Goal: Find specific page/section: Find specific page/section

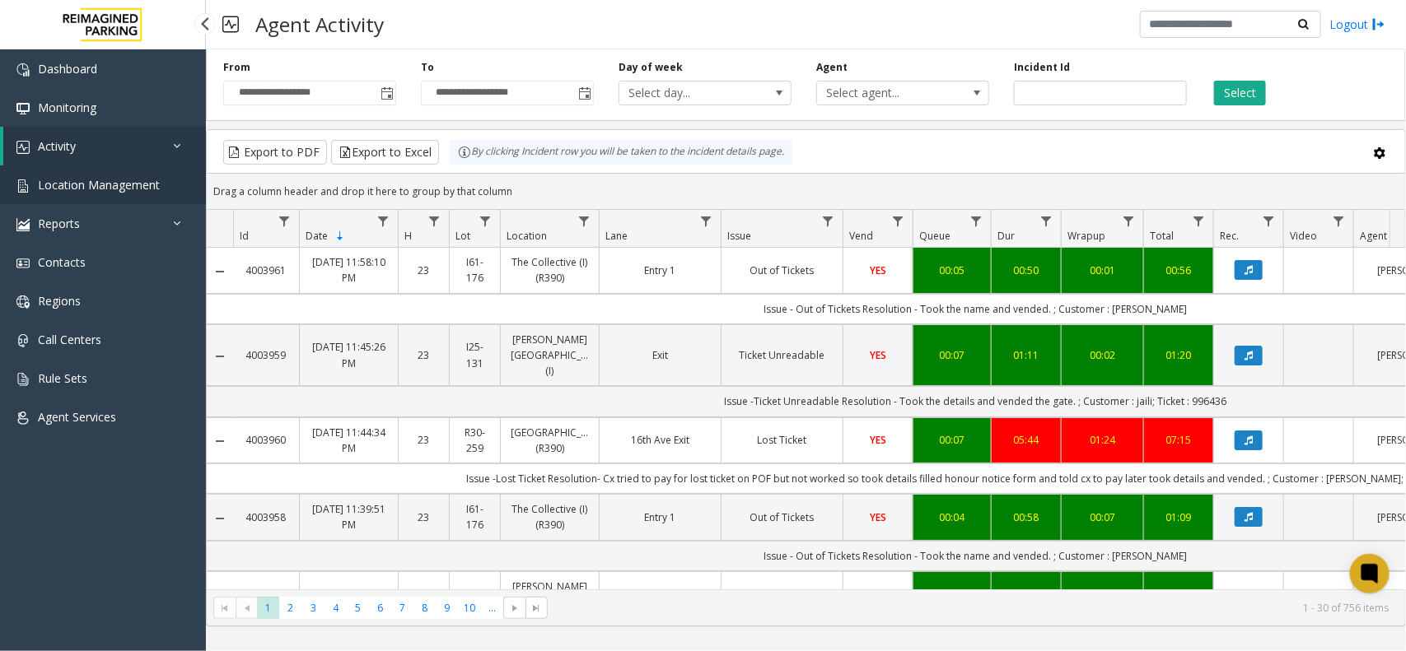
click at [145, 175] on link "Location Management" at bounding box center [103, 185] width 206 height 39
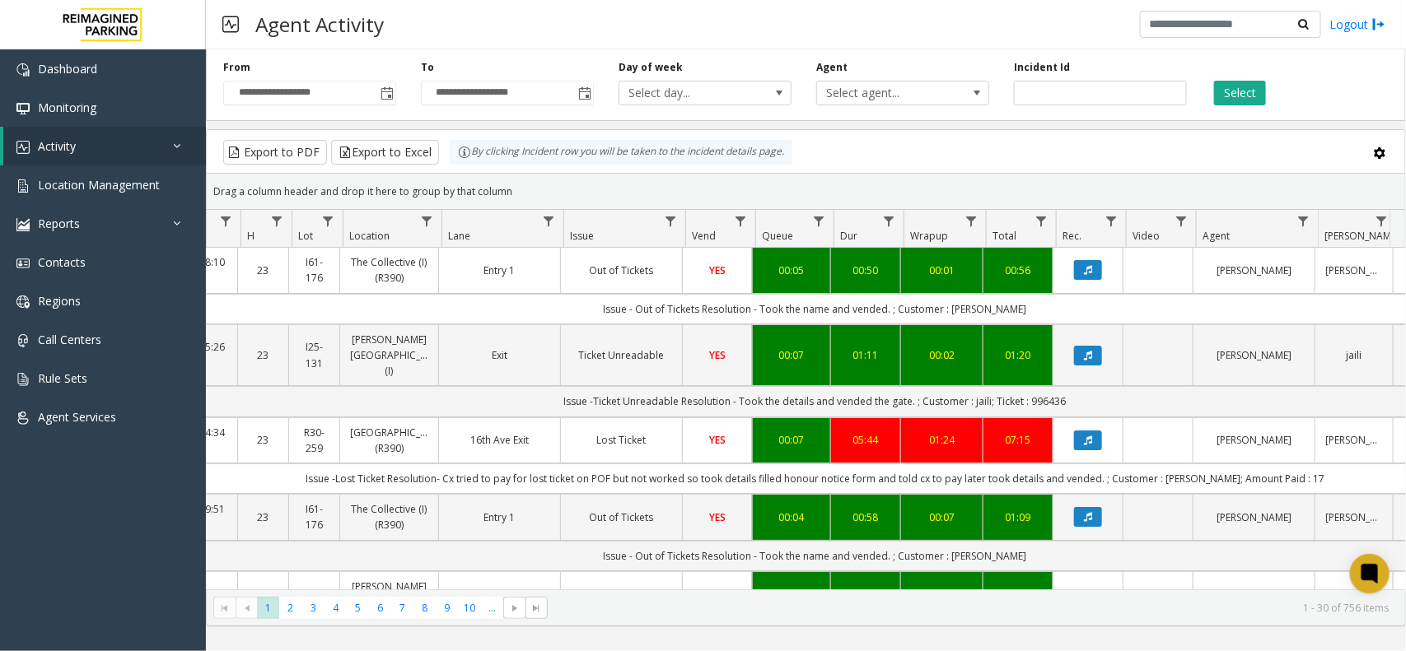
scroll to position [0, 161]
click at [1243, 101] on button "Select" at bounding box center [1240, 93] width 52 height 25
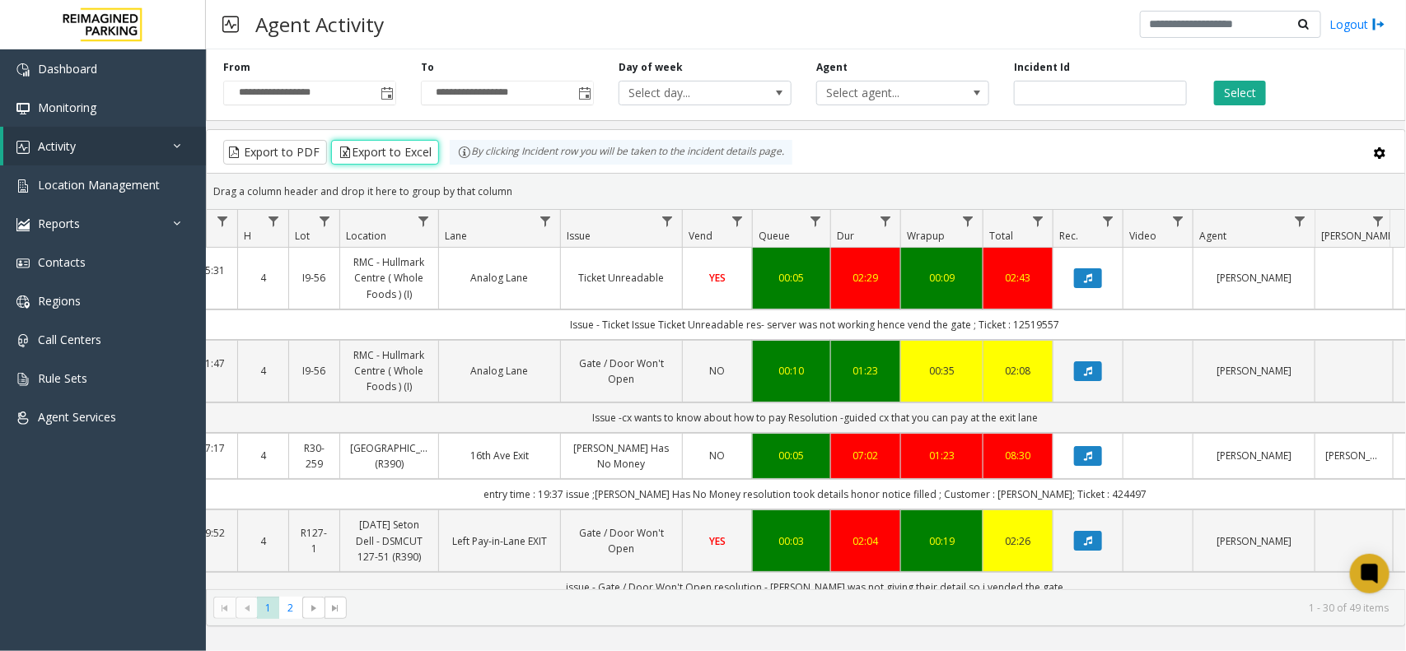
drag, startPoint x: 384, startPoint y: 142, endPoint x: 601, endPoint y: 236, distance: 236.5
click at [601, 236] on kendo-grid "Export to PDF Export to Excel By clicking Incident row you will be taken to the…" at bounding box center [806, 377] width 1200 height 497
drag, startPoint x: 408, startPoint y: 155, endPoint x: 759, endPoint y: 248, distance: 362.9
click at [759, 248] on kendo-grid "Export to PDF Export to Excel By clicking Incident row you will be taken to the…" at bounding box center [806, 377] width 1200 height 497
click at [875, 153] on div "Export to PDF Export to Excel By clicking Incident row you will be taken to the…" at bounding box center [806, 152] width 1170 height 25
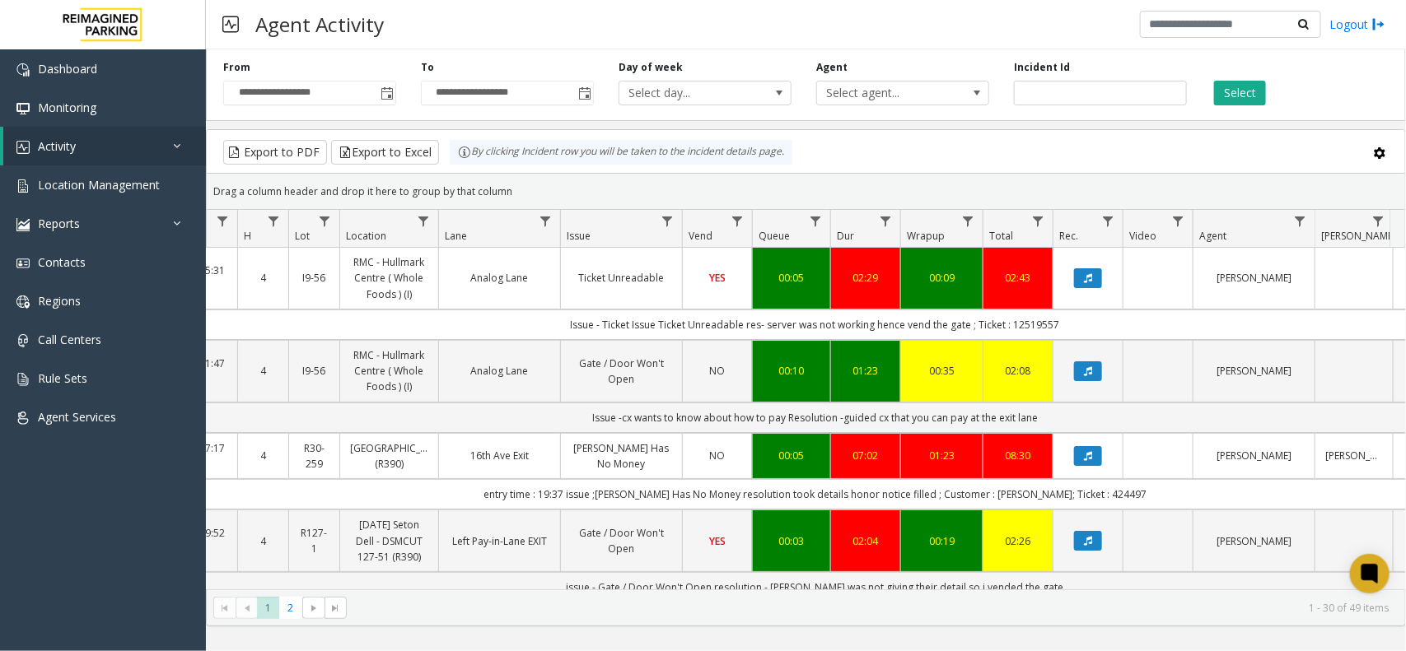
drag, startPoint x: 1322, startPoint y: 110, endPoint x: 1378, endPoint y: 117, distance: 56.5
click at [1378, 117] on div "**********" at bounding box center [806, 82] width 1200 height 78
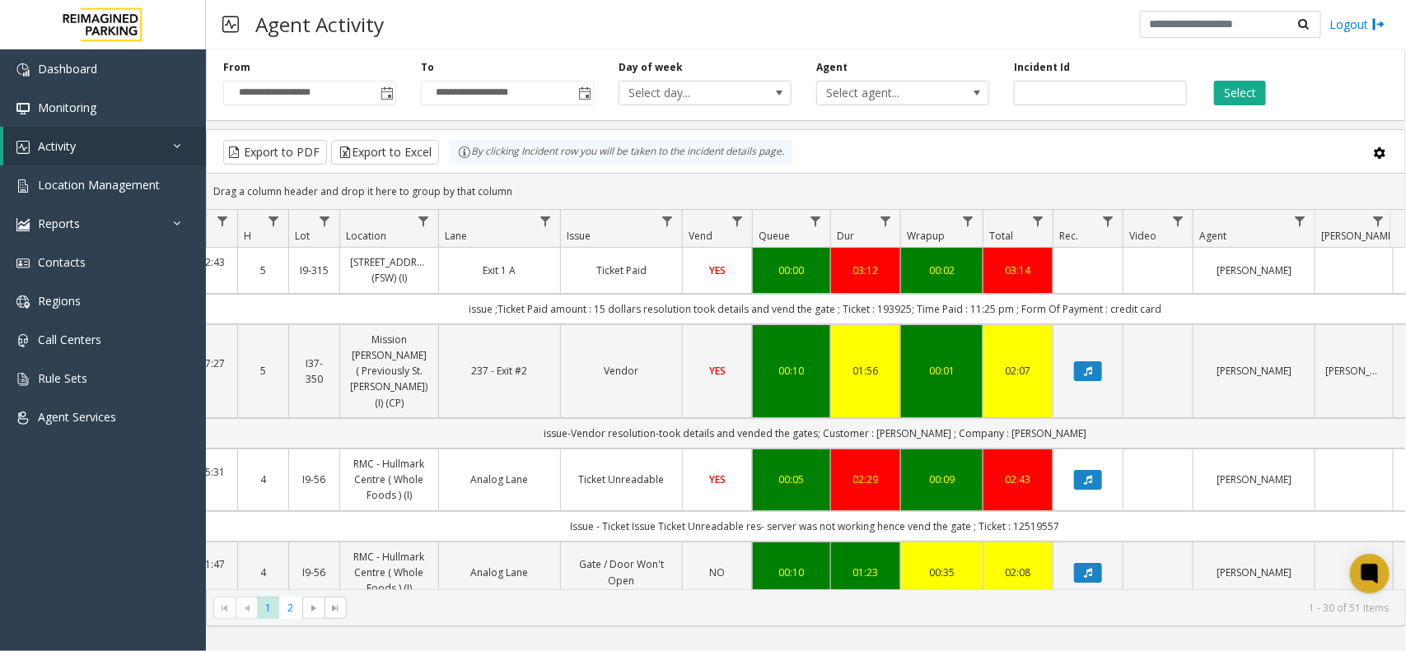
drag, startPoint x: 529, startPoint y: 180, endPoint x: 461, endPoint y: 158, distance: 71.6
click at [461, 158] on kendo-grid "Export to PDF Export to Excel By clicking Incident row you will be taken to the…" at bounding box center [806, 377] width 1200 height 497
click at [527, 185] on div "Drag a column header and drop it here to group by that column" at bounding box center [806, 191] width 1198 height 29
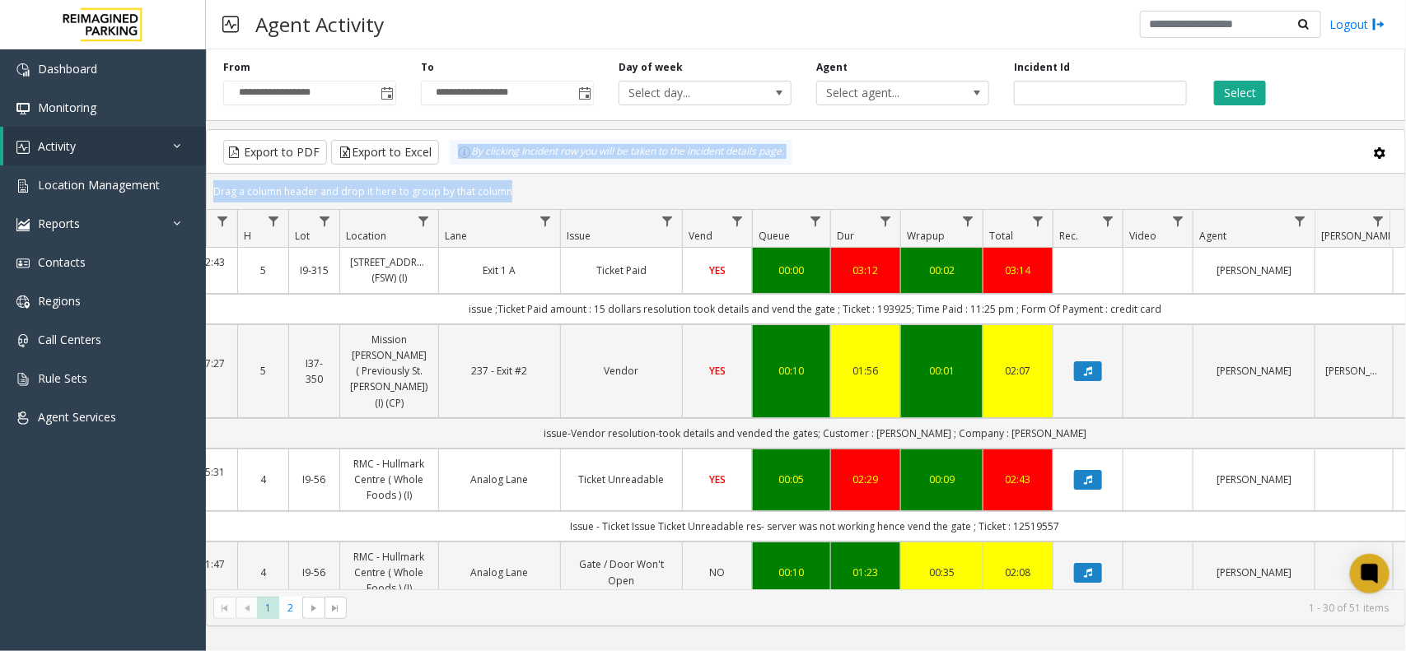
drag, startPoint x: 527, startPoint y: 185, endPoint x: 466, endPoint y: 163, distance: 64.9
click at [466, 163] on kendo-grid "Export to PDF Export to Excel By clicking Incident row you will be taken to the…" at bounding box center [806, 377] width 1200 height 497
click at [525, 192] on div "Drag a column header and drop it here to group by that column" at bounding box center [806, 191] width 1198 height 29
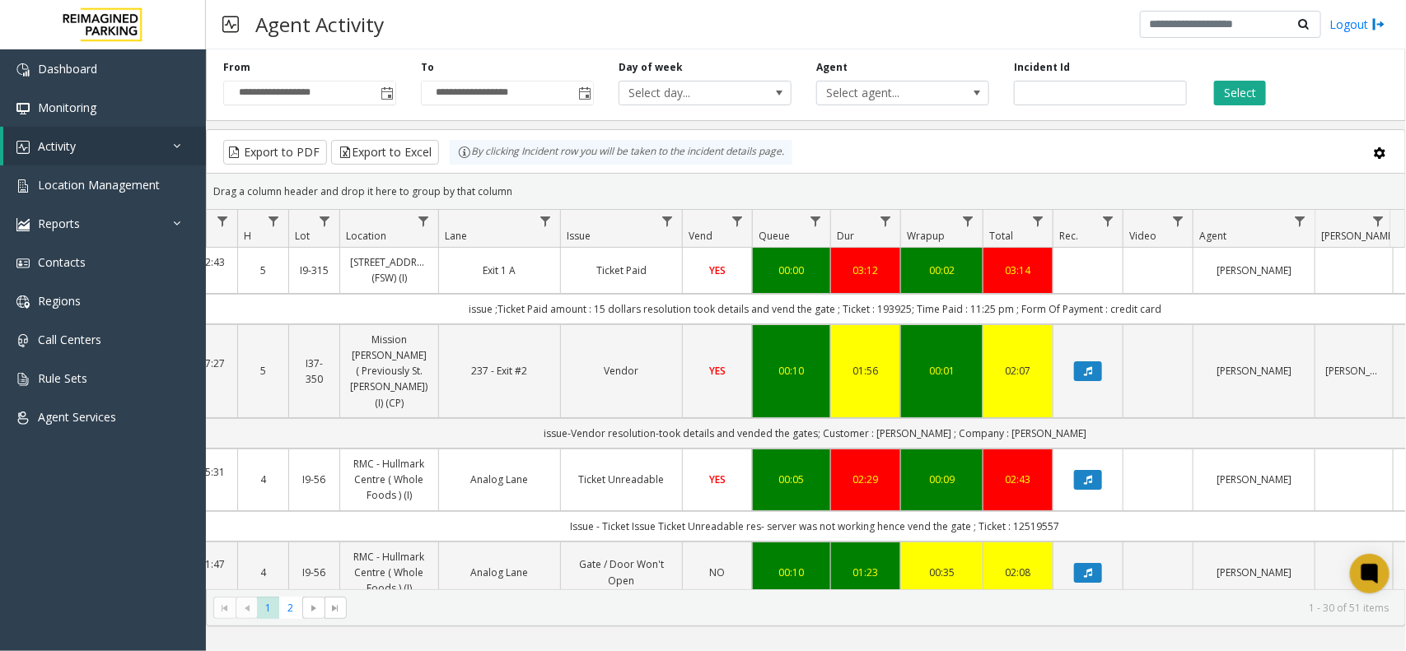
drag, startPoint x: 523, startPoint y: 191, endPoint x: 459, endPoint y: 162, distance: 70.4
click at [459, 162] on kendo-grid "Export to PDF Export to Excel By clicking Incident row you will be taken to the…" at bounding box center [806, 377] width 1200 height 497
click at [525, 184] on div "Drag a column header and drop it here to group by that column" at bounding box center [806, 191] width 1198 height 29
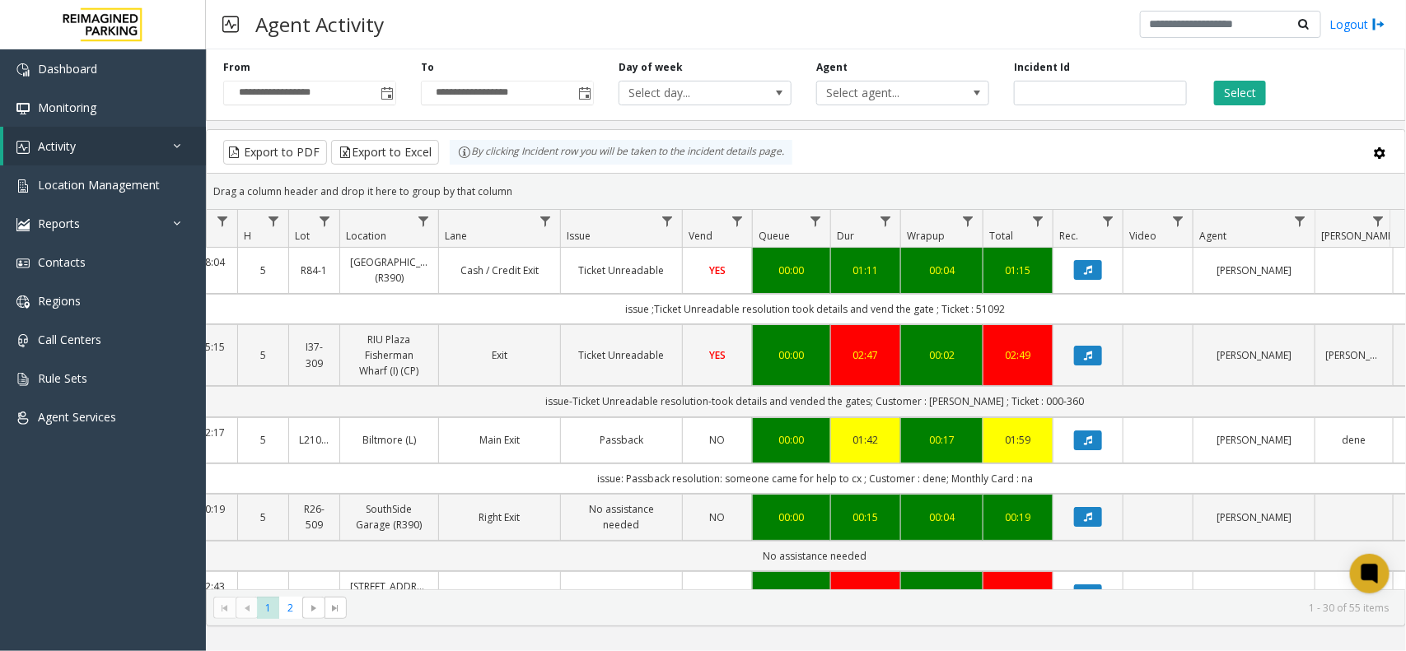
drag, startPoint x: 513, startPoint y: 190, endPoint x: 449, endPoint y: 171, distance: 67.0
click at [449, 171] on kendo-grid "Export to PDF Export to Excel By clicking Incident row you will be taken to the…" at bounding box center [806, 377] width 1200 height 497
click at [520, 187] on div "Drag a column header and drop it here to group by that column" at bounding box center [806, 191] width 1198 height 29
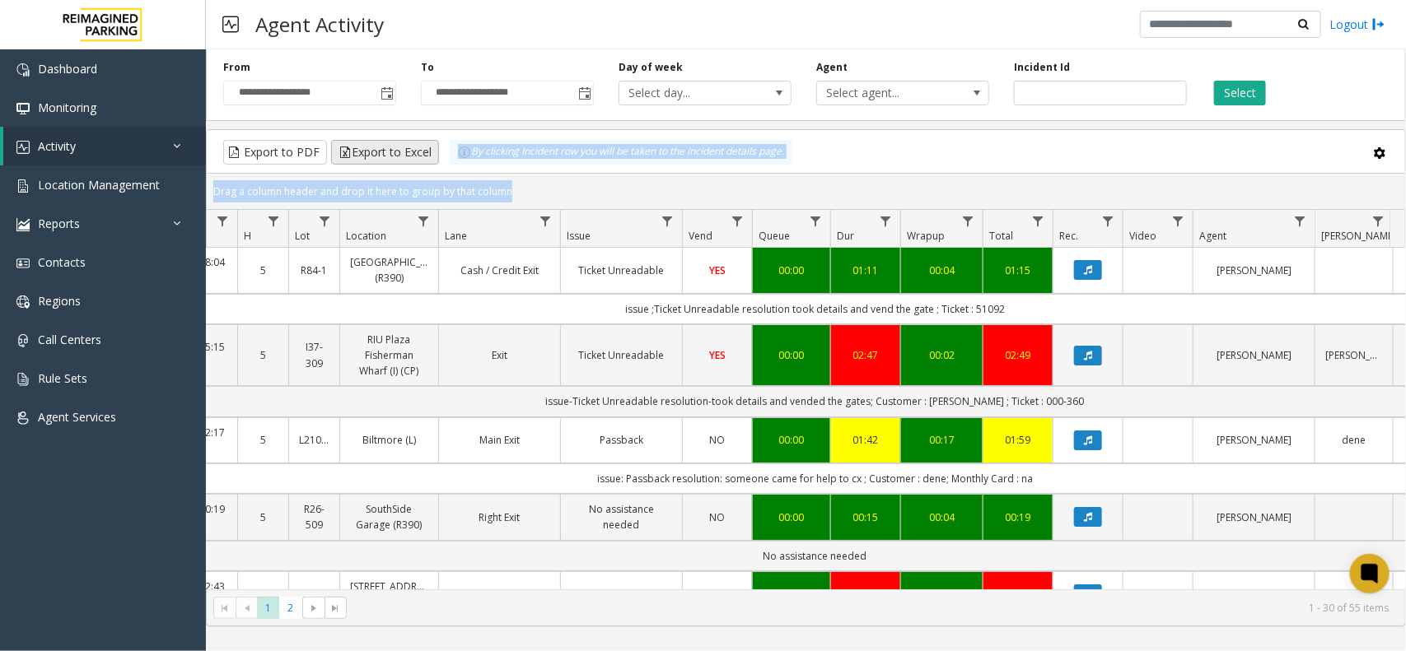
drag, startPoint x: 520, startPoint y: 187, endPoint x: 404, endPoint y: 152, distance: 120.4
click at [404, 152] on kendo-grid "Export to PDF Export to Excel By clicking Incident row you will be taken to the…" at bounding box center [806, 377] width 1200 height 497
click at [525, 186] on div "Drag a column header and drop it here to group by that column" at bounding box center [806, 191] width 1198 height 29
drag, startPoint x: 525, startPoint y: 186, endPoint x: 474, endPoint y: 166, distance: 54.0
click at [474, 166] on kendo-grid "Export to PDF Export to Excel By clicking Incident row you will be taken to the…" at bounding box center [806, 377] width 1200 height 497
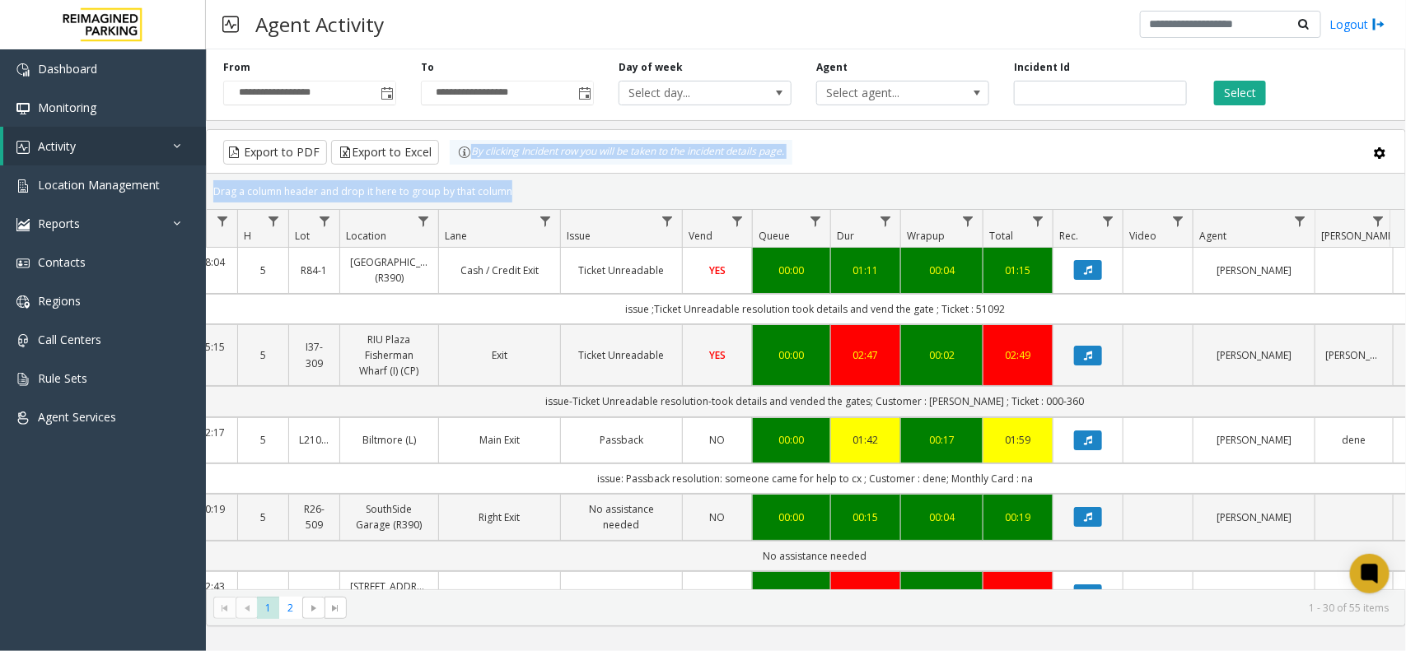
click at [531, 189] on div "Drag a column header and drop it here to group by that column" at bounding box center [806, 191] width 1198 height 29
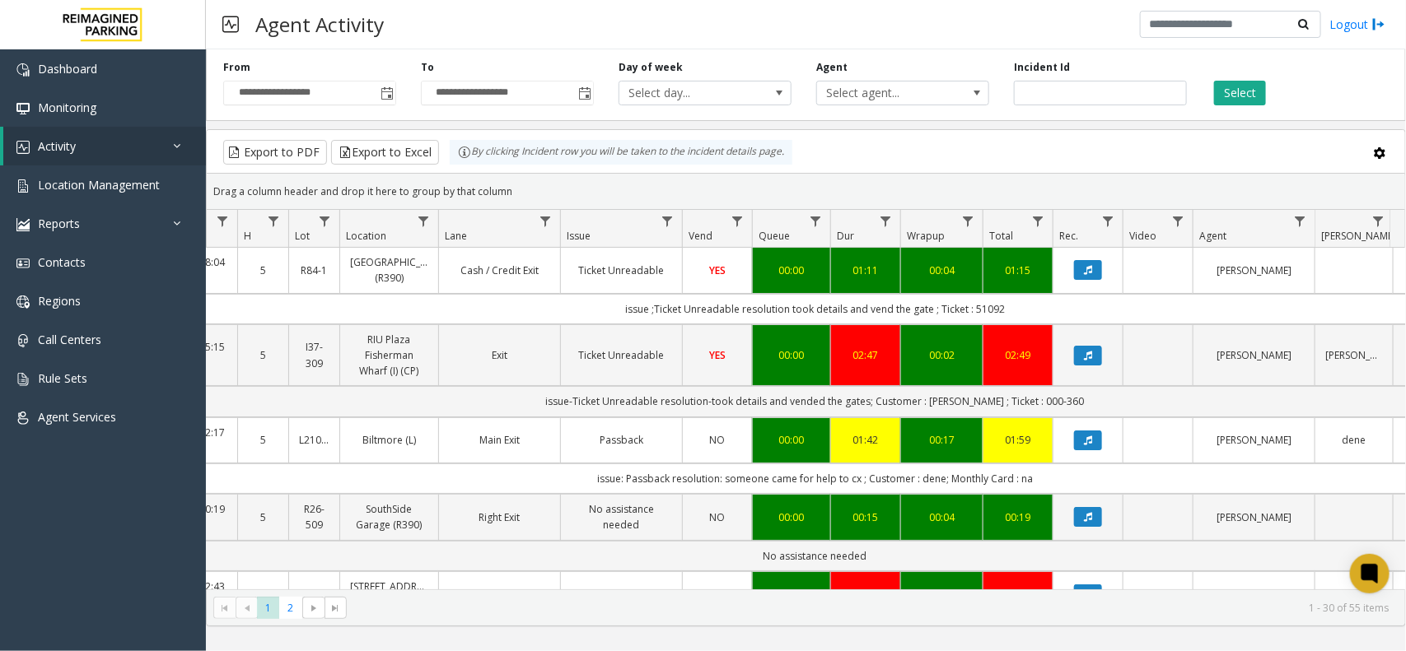
drag, startPoint x: 527, startPoint y: 189, endPoint x: 466, endPoint y: 156, distance: 69.3
click at [466, 156] on kendo-grid "Export to PDF Export to Excel By clicking Incident row you will be taken to the…" at bounding box center [806, 377] width 1200 height 497
click at [519, 184] on div "Drag a column header and drop it here to group by that column" at bounding box center [806, 191] width 1198 height 29
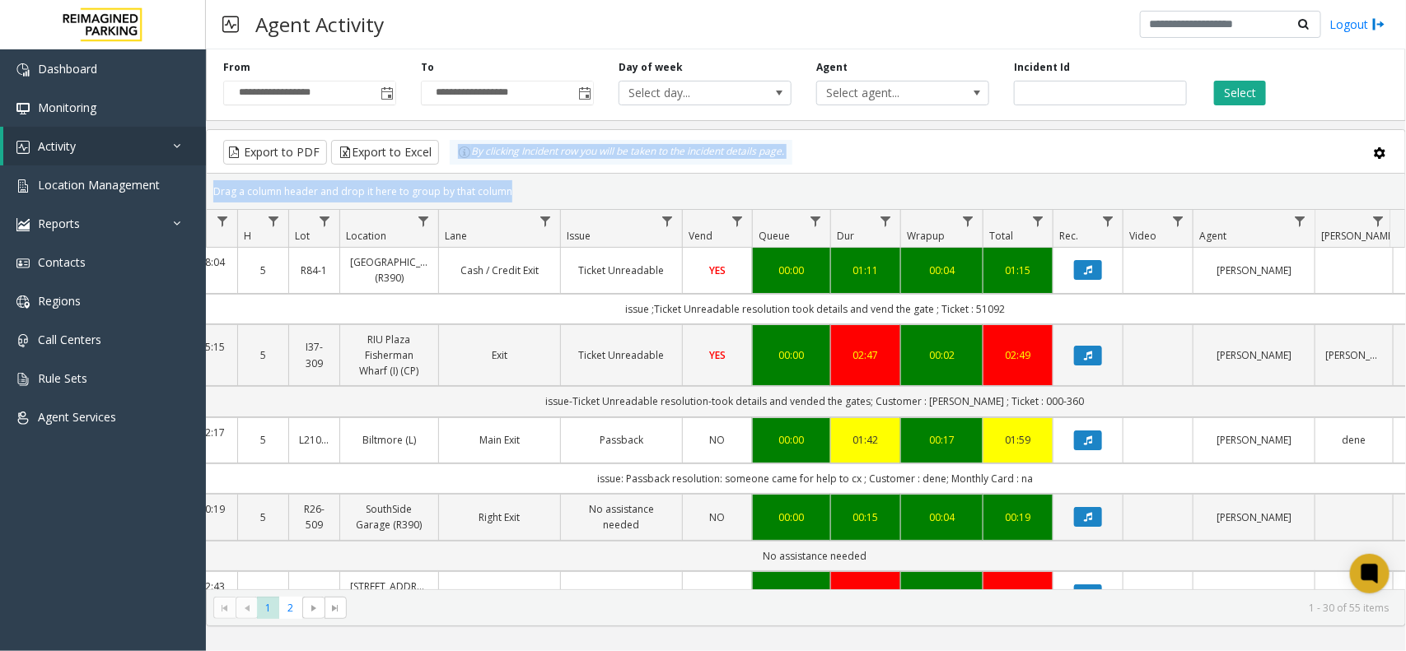
drag, startPoint x: 519, startPoint y: 184, endPoint x: 469, endPoint y: 162, distance: 53.8
click at [469, 162] on kendo-grid "Export to PDF Export to Excel By clicking Incident row you will be taken to the…" at bounding box center [806, 377] width 1200 height 497
click at [506, 177] on div "Drag a column header and drop it here to group by that column" at bounding box center [806, 191] width 1198 height 29
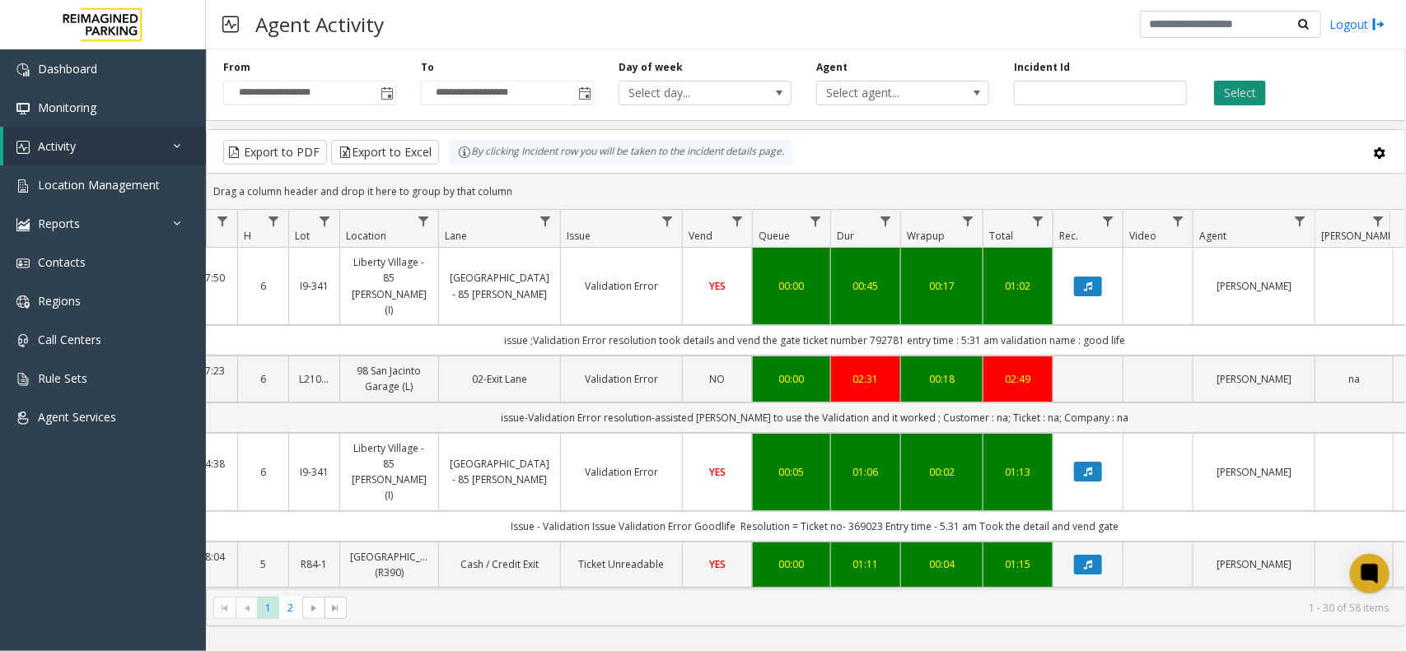
click at [1252, 99] on button "Select" at bounding box center [1240, 93] width 52 height 25
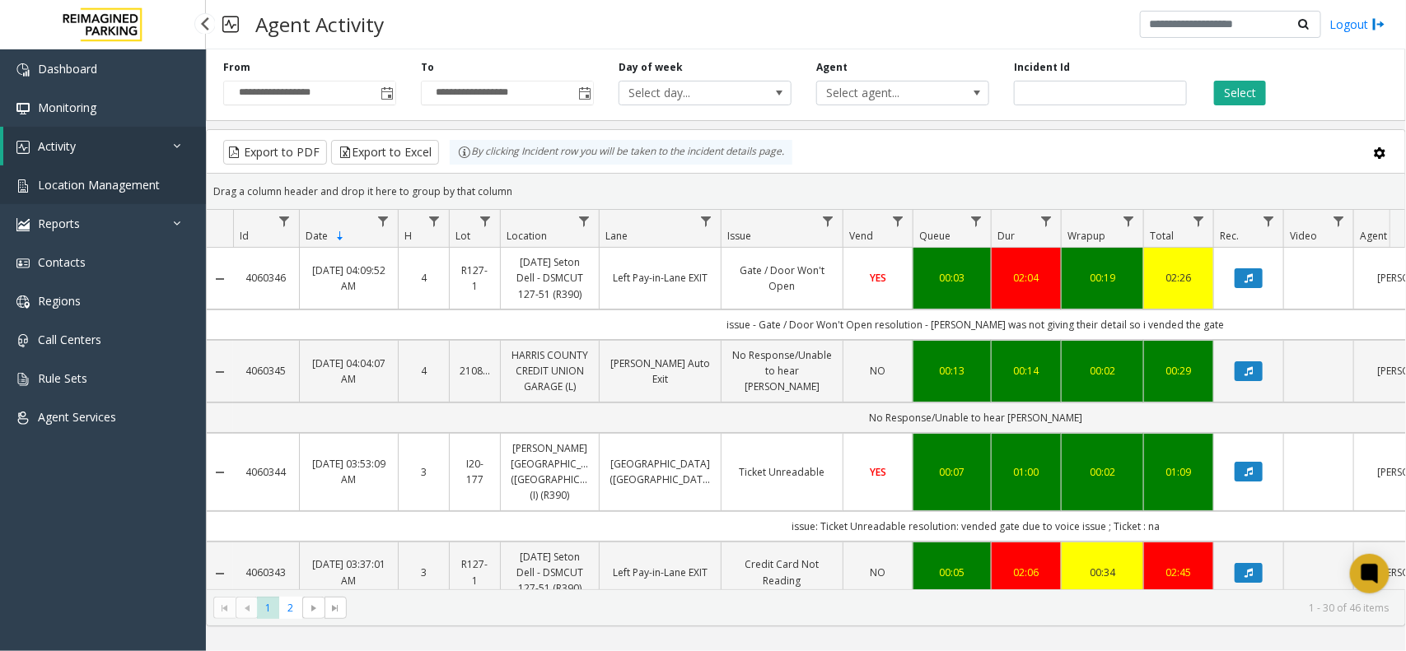
click at [159, 177] on link "Location Management" at bounding box center [103, 185] width 206 height 39
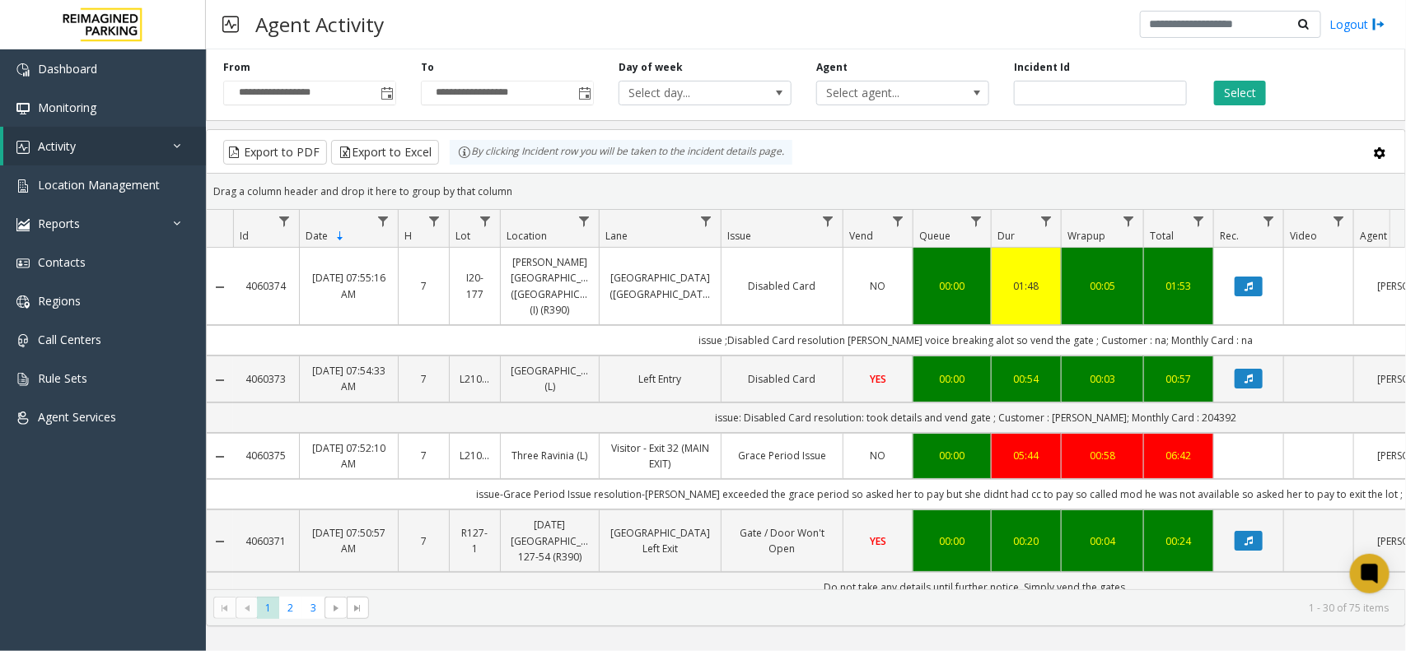
scroll to position [0, 161]
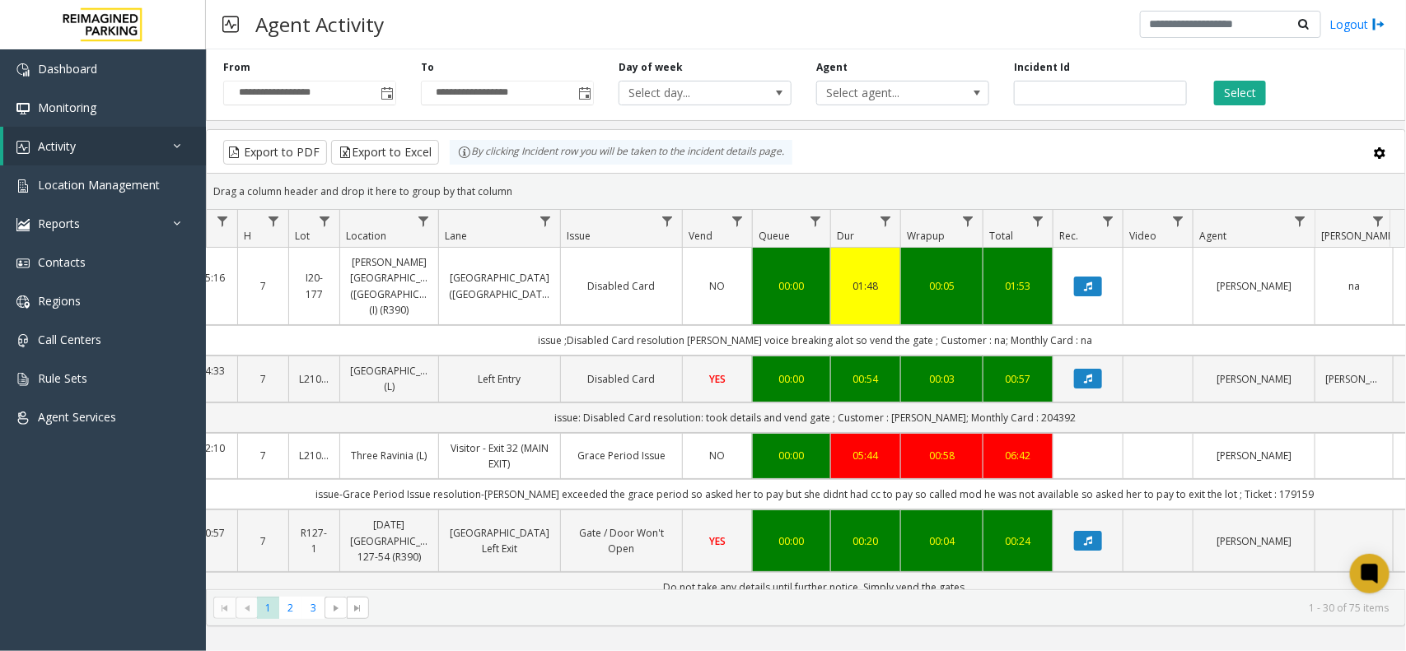
click at [1252, 63] on div "Select" at bounding box center [1298, 82] width 198 height 45
click at [1246, 91] on button "Select" at bounding box center [1240, 93] width 52 height 25
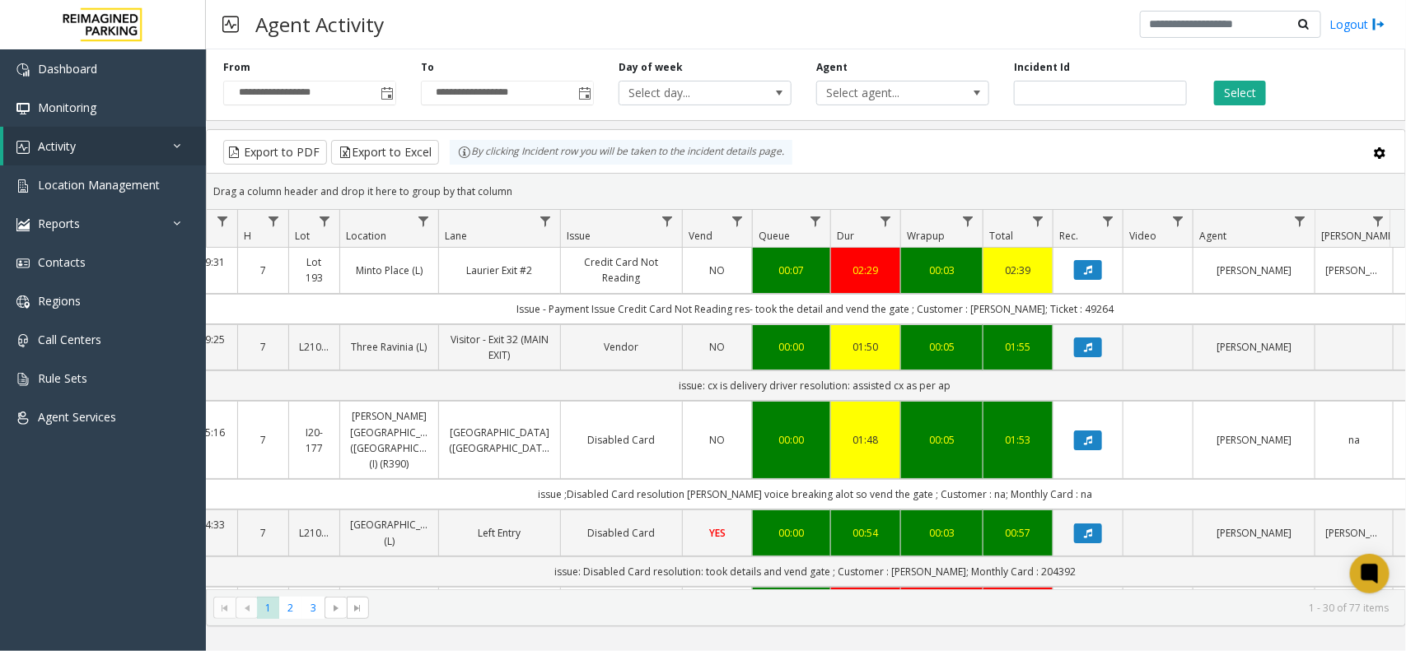
click at [902, 154] on div "Export to PDF Export to Excel By clicking Incident row you will be taken to the…" at bounding box center [806, 152] width 1170 height 25
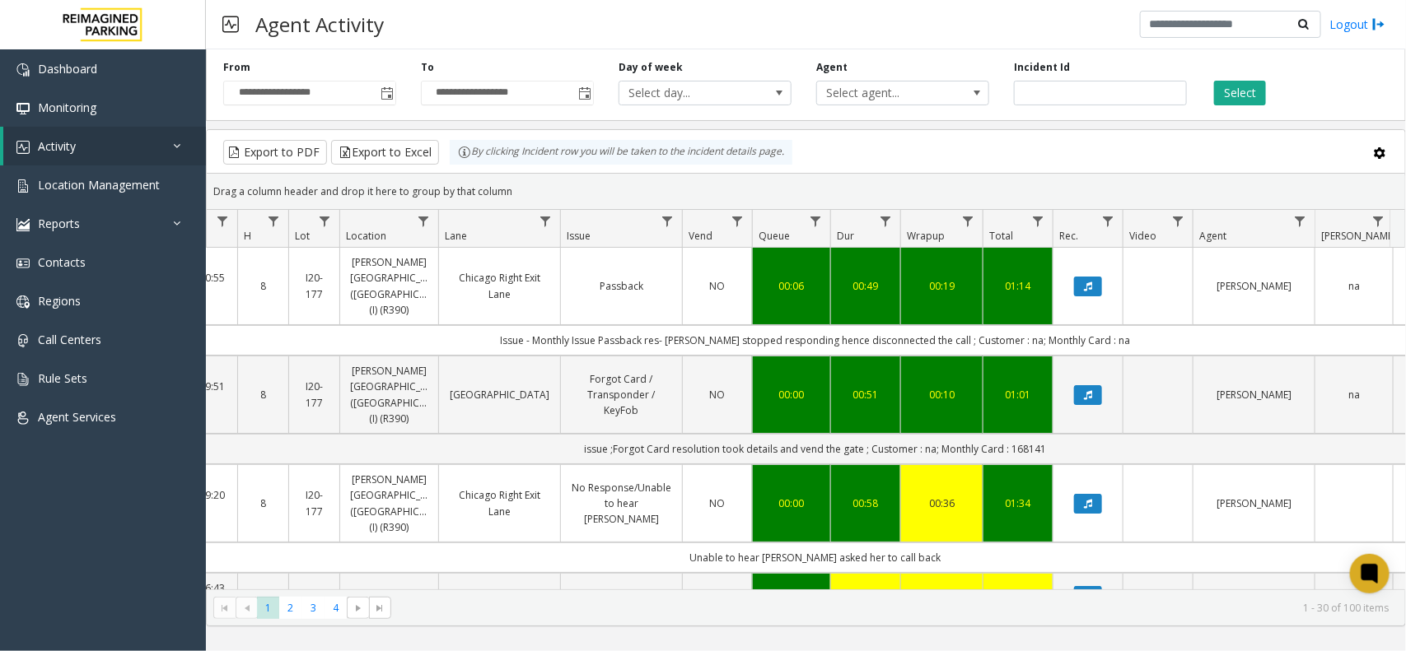
drag, startPoint x: 543, startPoint y: 191, endPoint x: 422, endPoint y: 169, distance: 123.1
click at [422, 169] on kendo-grid "Export to PDF Export to Excel By clicking Incident row you will be taken to the…" at bounding box center [806, 377] width 1200 height 497
click at [545, 198] on div "Drag a column header and drop it here to group by that column" at bounding box center [806, 191] width 1198 height 29
drag, startPoint x: 543, startPoint y: 196, endPoint x: 424, endPoint y: 175, distance: 121.2
click at [424, 175] on kendo-grid-group-panel "Drag a column header and drop it here to group by that column" at bounding box center [806, 192] width 1198 height 36
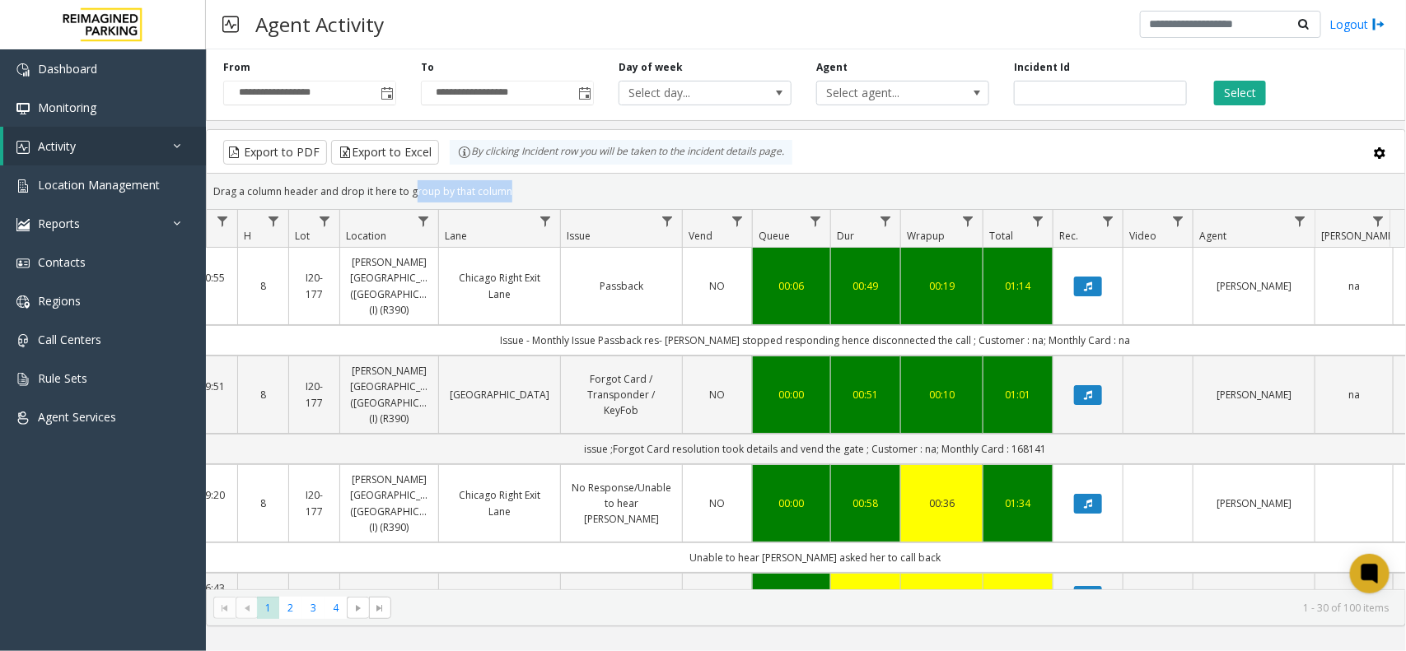
click at [515, 177] on div "Drag a column header and drop it here to group by that column" at bounding box center [806, 191] width 1198 height 29
click at [548, 192] on div "Drag a column header and drop it here to group by that column" at bounding box center [806, 191] width 1198 height 29
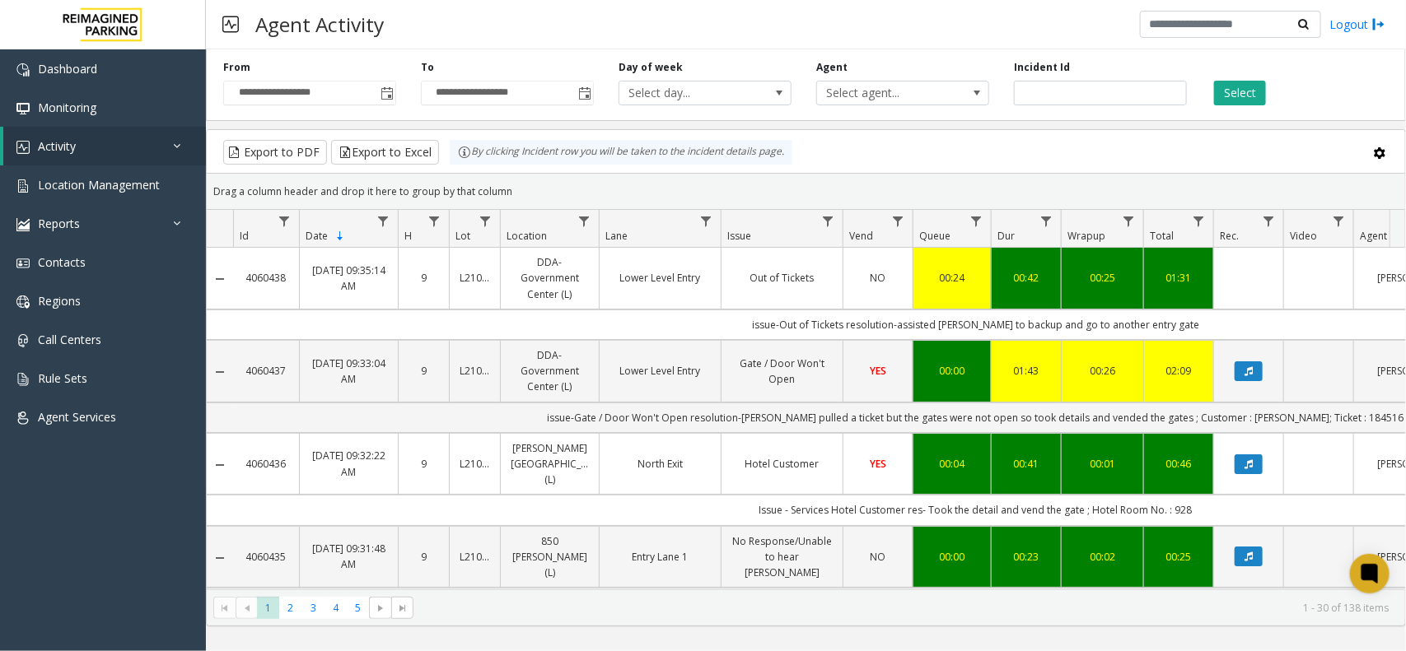
scroll to position [0, 161]
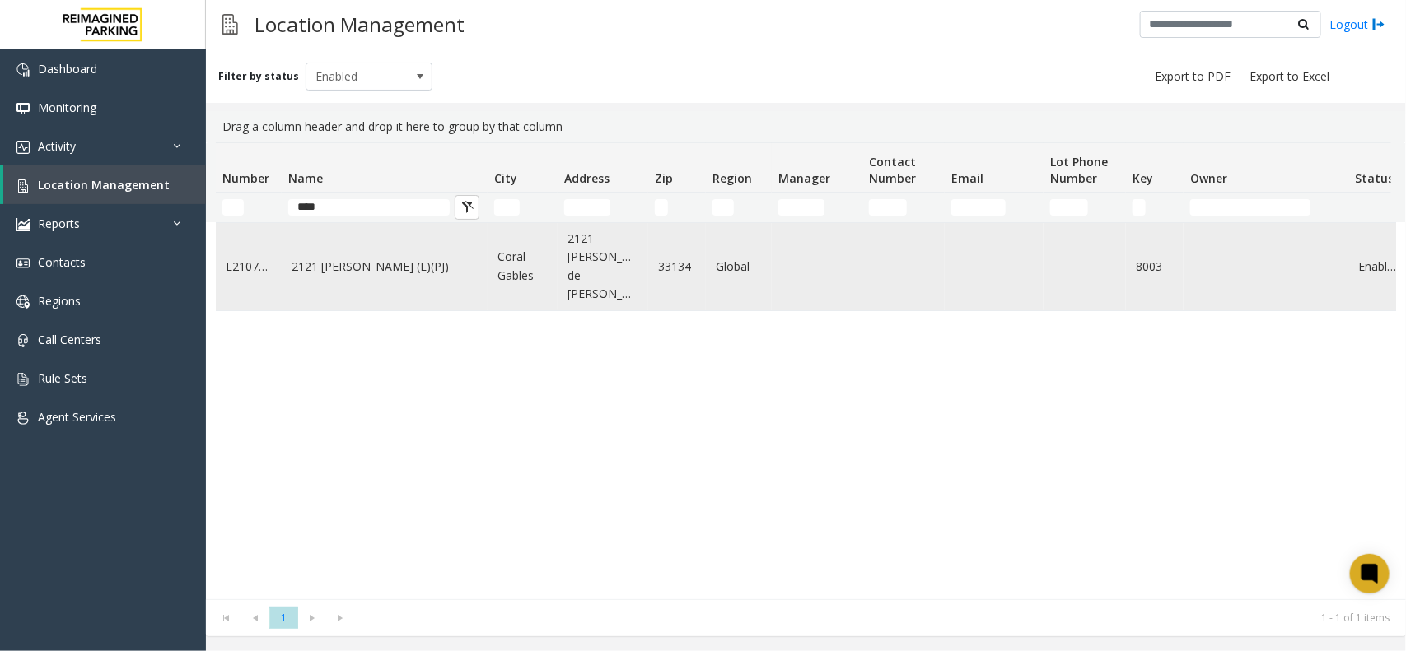
type input "****"
click at [409, 278] on td "2121 [PERSON_NAME] (L)(PJ)" at bounding box center [385, 266] width 206 height 87
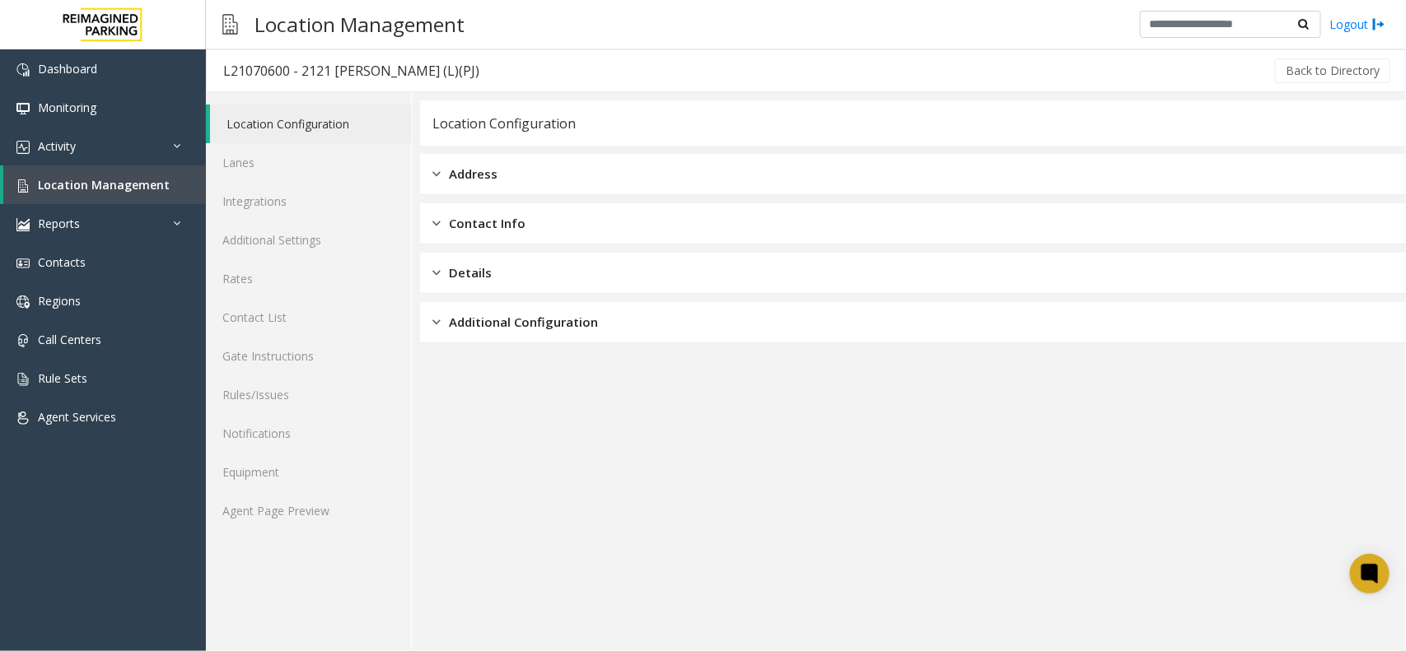
click at [323, 535] on div "Location Configuration Lanes Integrations Additional Settings Rates Contact Lis…" at bounding box center [309, 371] width 206 height 559
click at [319, 525] on link "Agent Page Preview" at bounding box center [308, 511] width 205 height 39
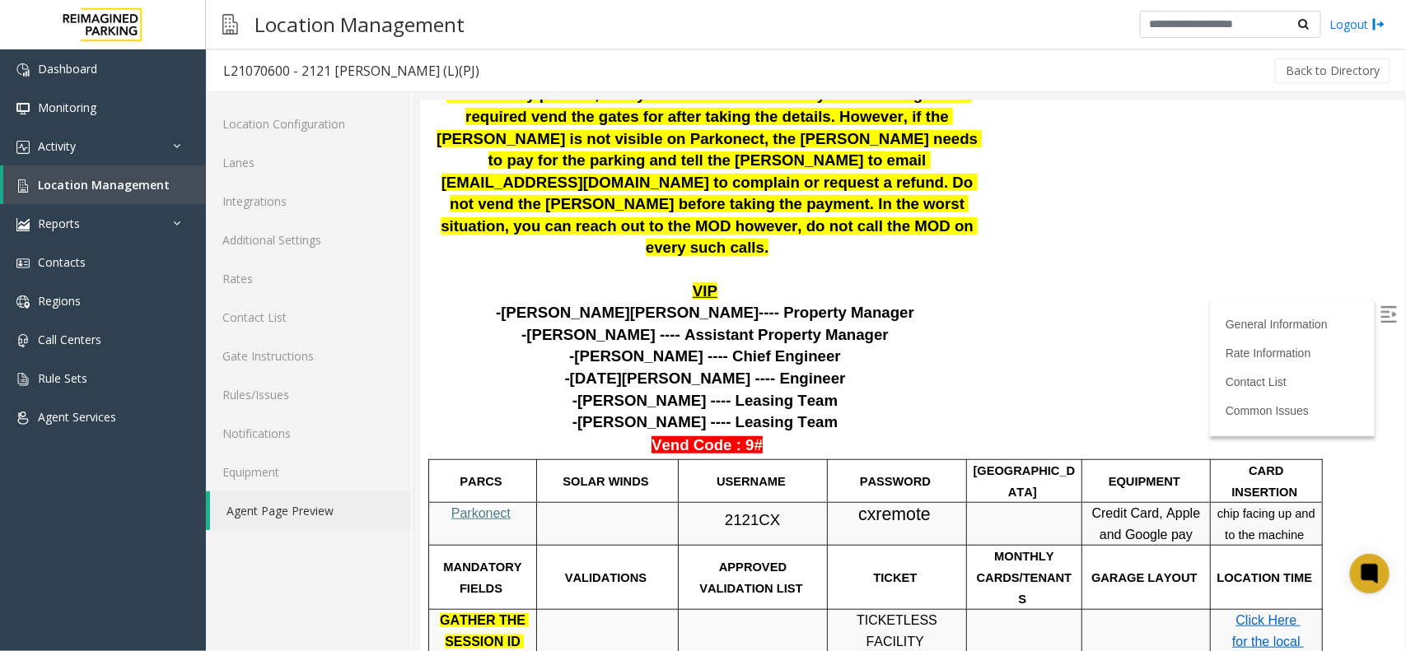
click at [749, 511] on span "2121CX" at bounding box center [751, 519] width 55 height 17
click at [113, 181] on span "Location Management" at bounding box center [104, 185] width 132 height 16
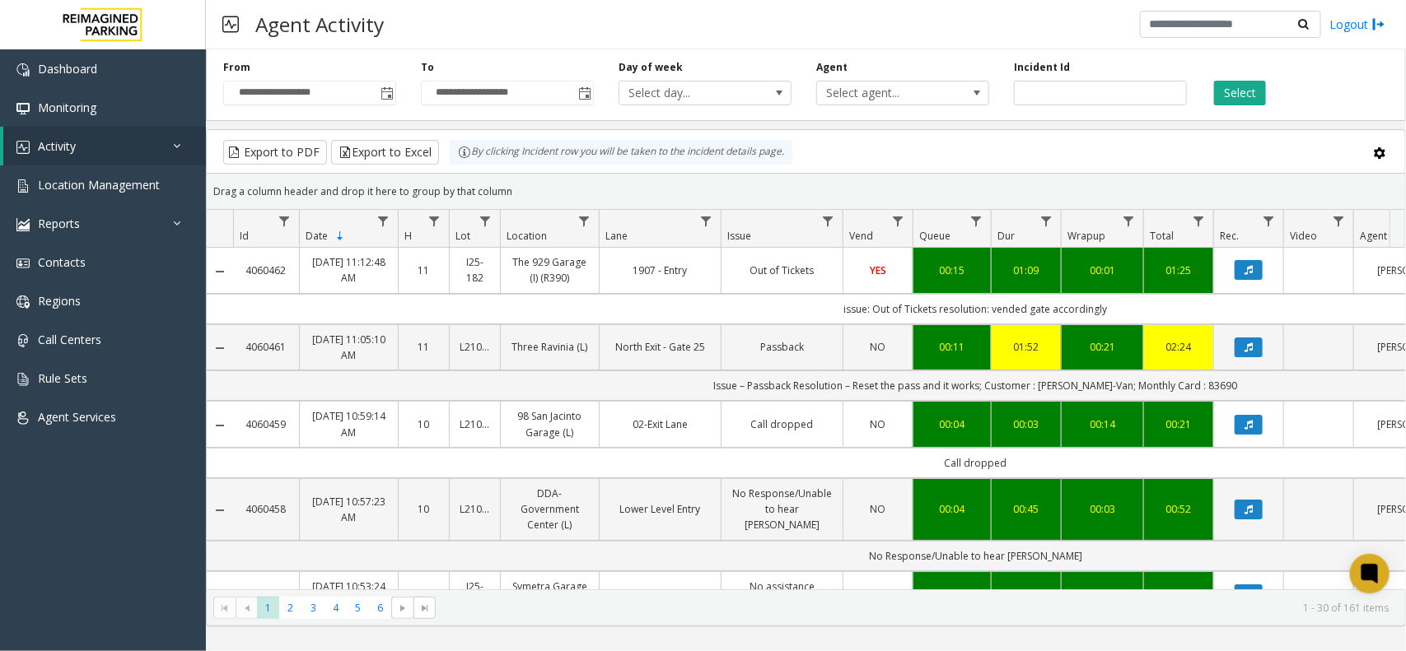
scroll to position [0, 161]
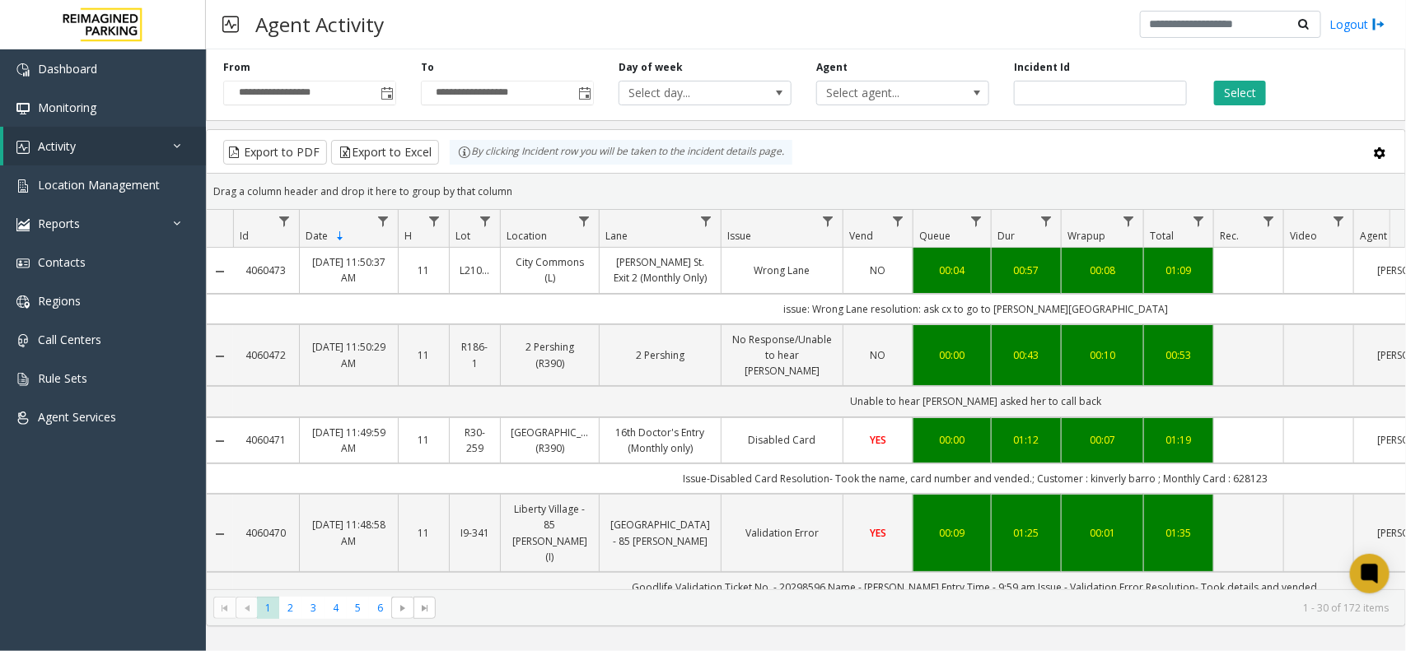
scroll to position [0, 161]
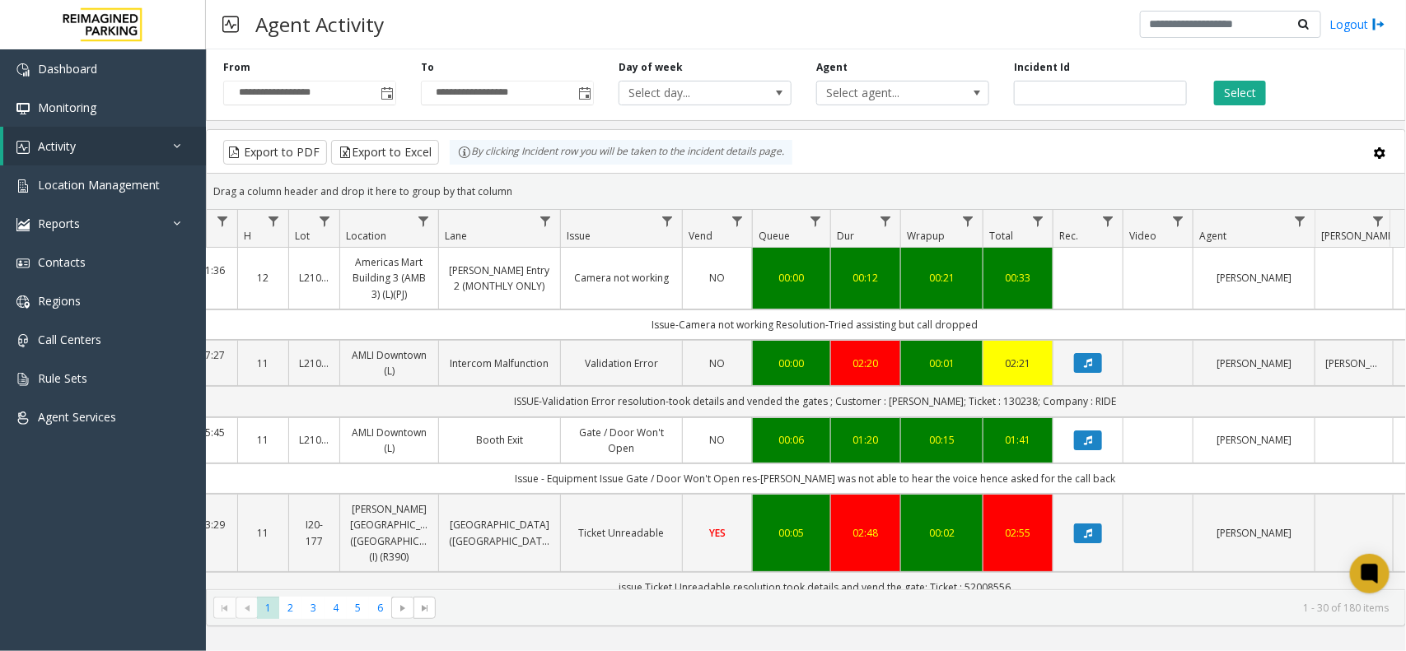
click at [1173, 126] on div "**********" at bounding box center [806, 335] width 1200 height 584
